Goal: Check status: Check status

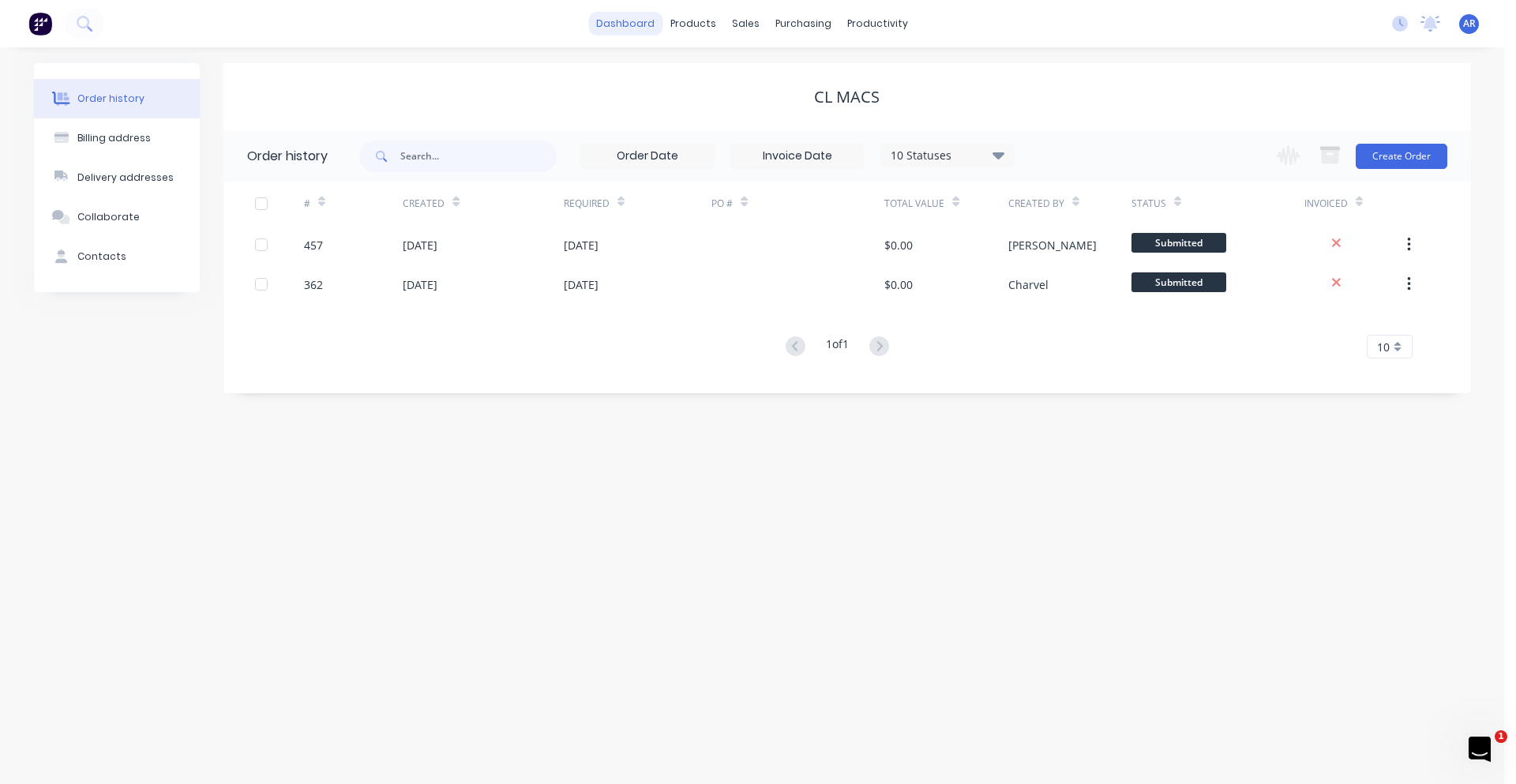
click at [645, 26] on link "dashboard" at bounding box center [625, 24] width 74 height 24
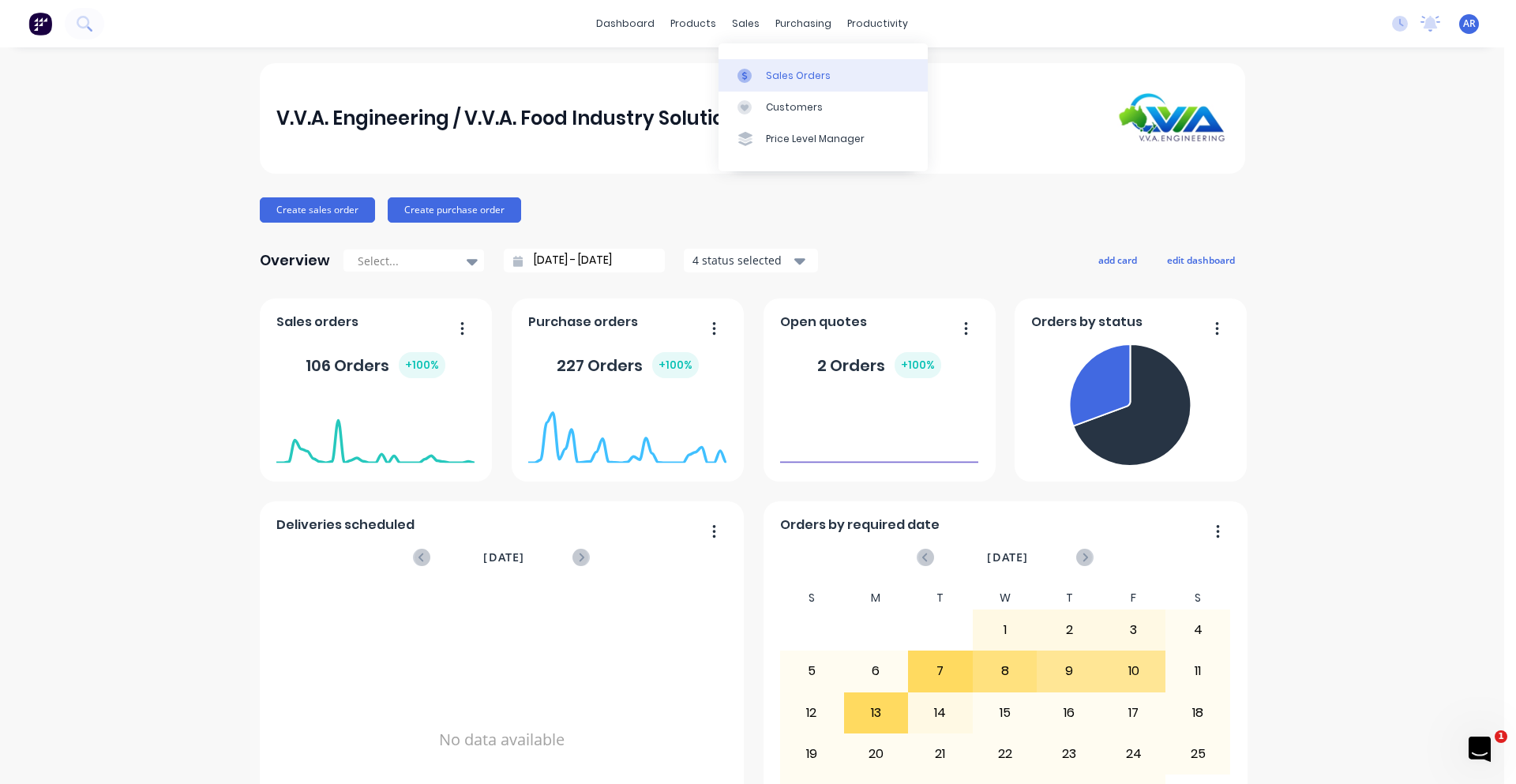
click at [767, 69] on div "Sales Orders" at bounding box center [798, 76] width 64 height 14
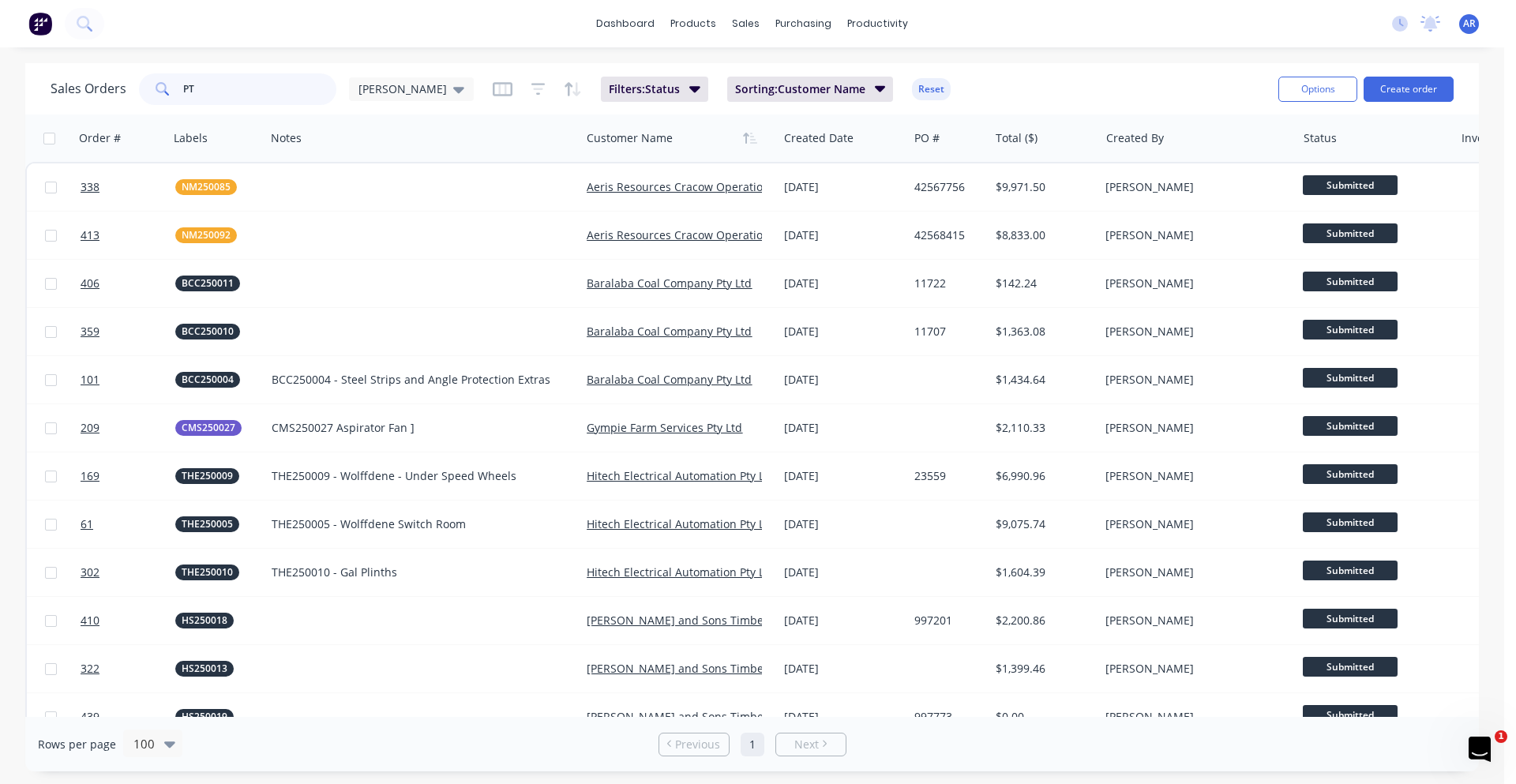
drag, startPoint x: 252, startPoint y: 92, endPoint x: 180, endPoint y: 95, distance: 72.1
click at [180, 95] on div "PT" at bounding box center [238, 89] width 197 height 32
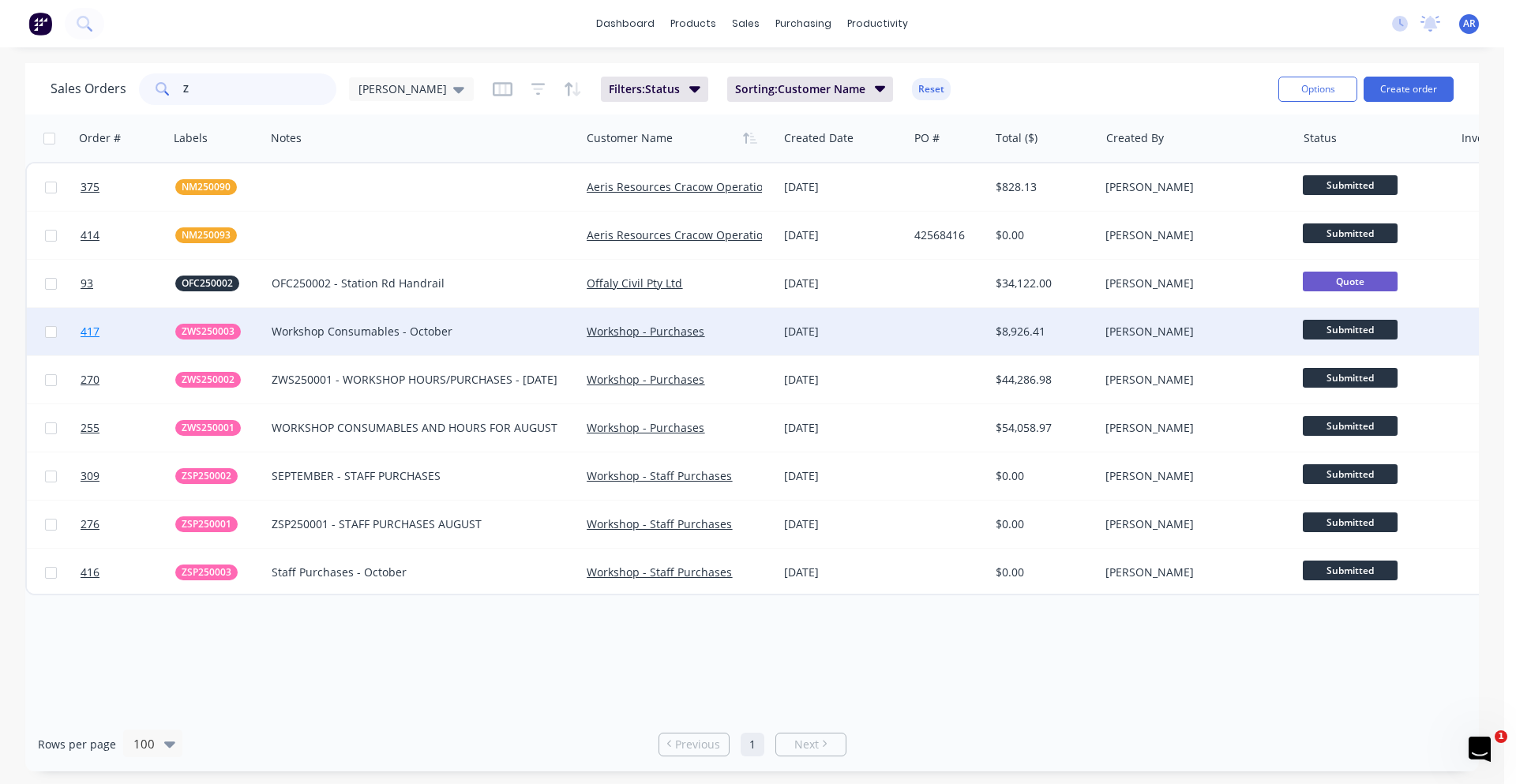
type input "Z"
click at [124, 327] on link "417" at bounding box center [127, 332] width 95 height 48
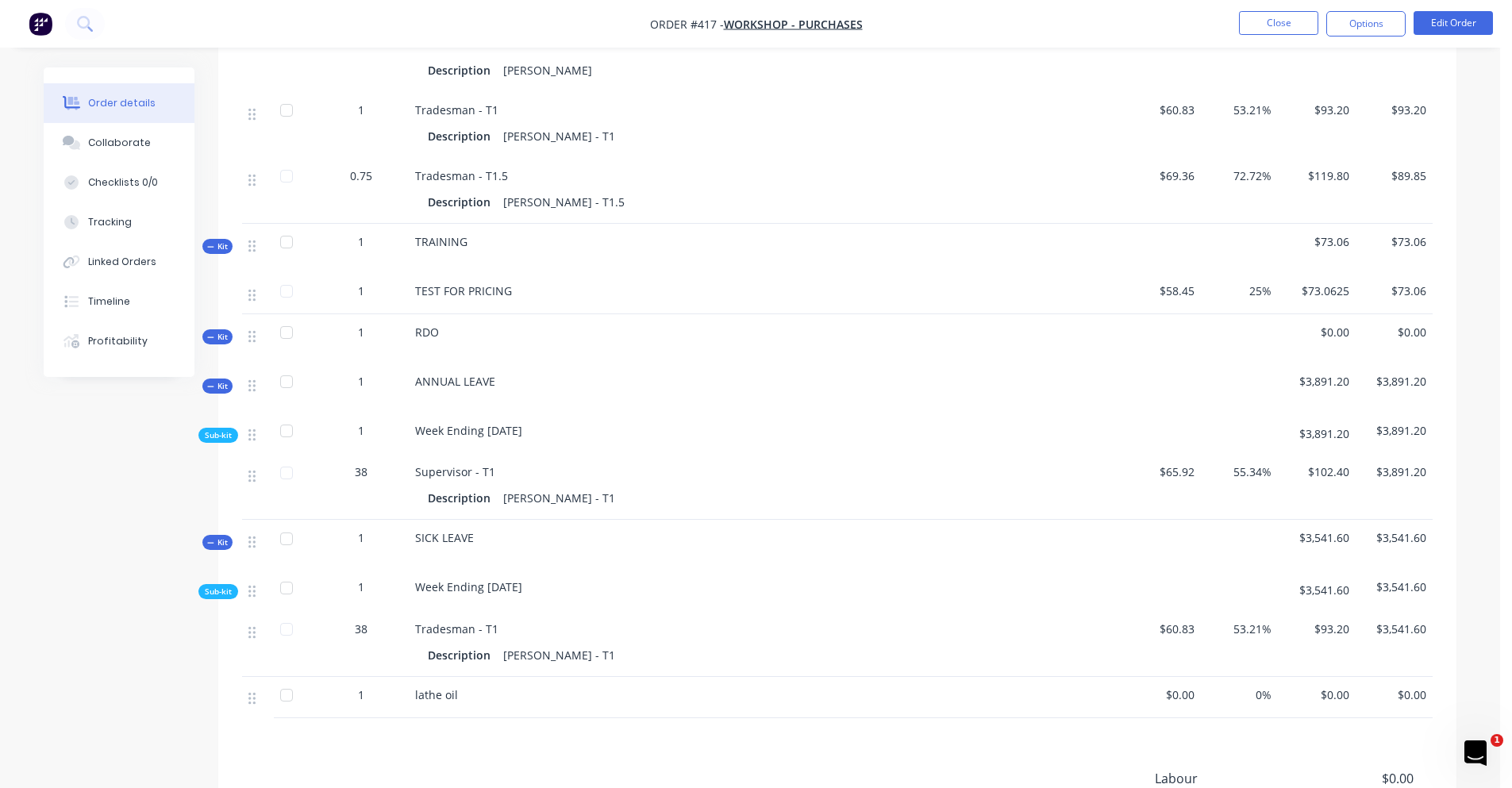
scroll to position [714, 0]
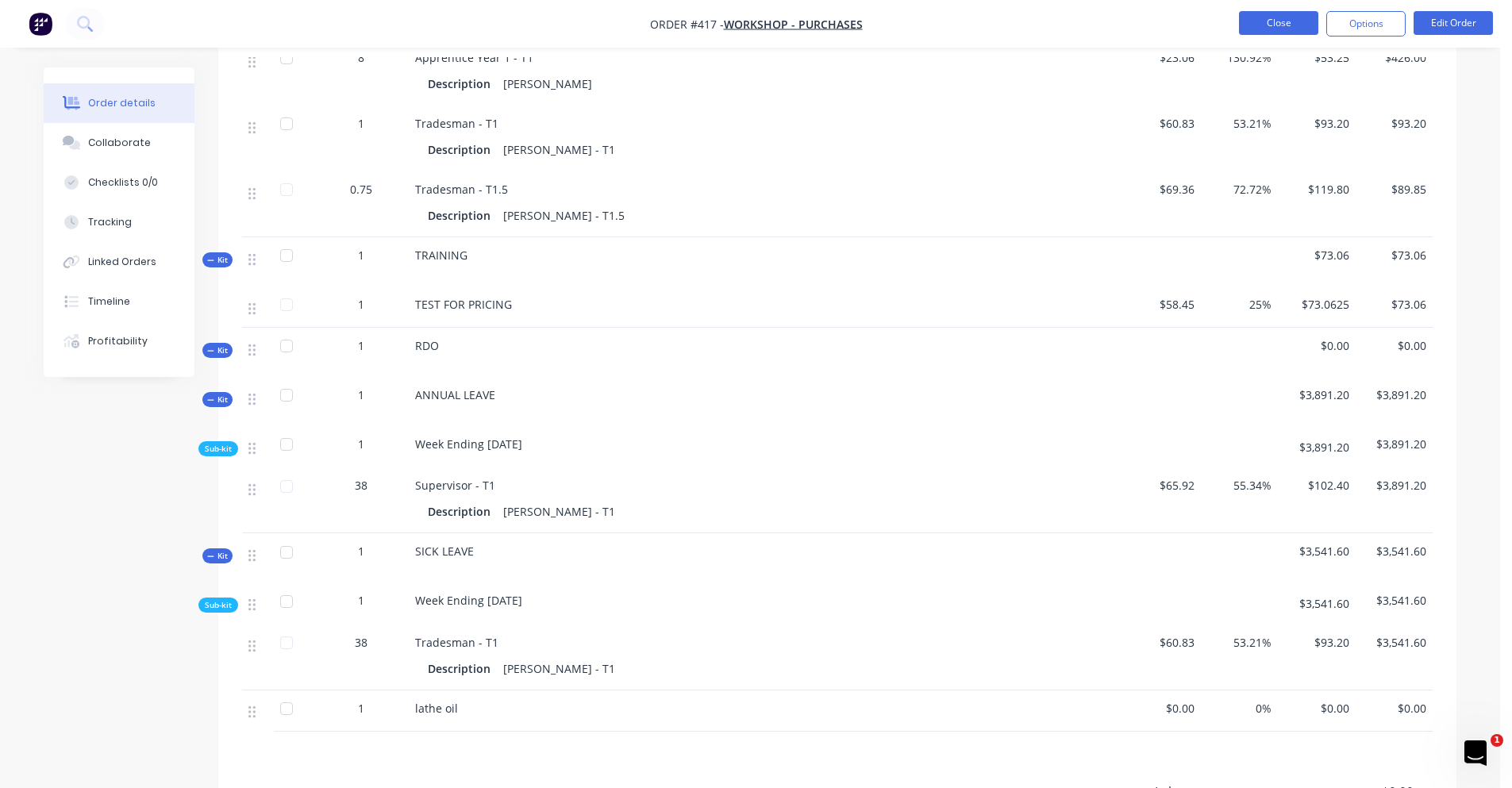
click at [1291, 30] on button "Close" at bounding box center [1279, 23] width 79 height 24
